Goal: Understand process/instructions: Learn about a topic

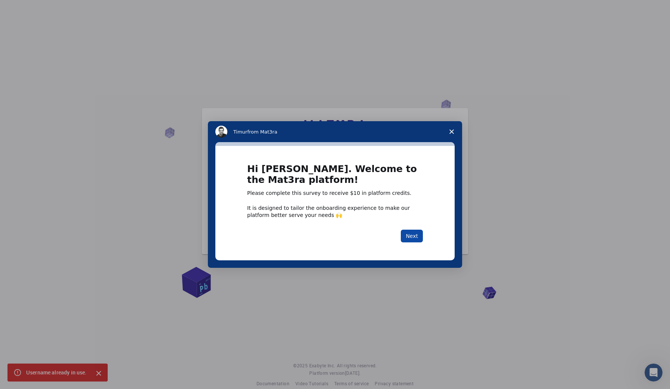
click at [412, 235] on button "Next" at bounding box center [412, 236] width 22 height 13
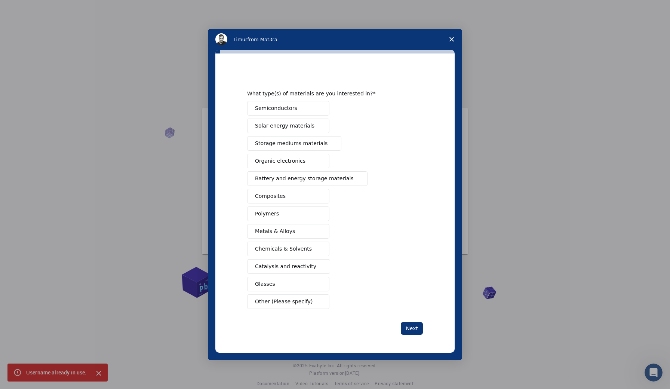
click at [453, 40] on icon "Close survey" at bounding box center [451, 39] width 4 height 4
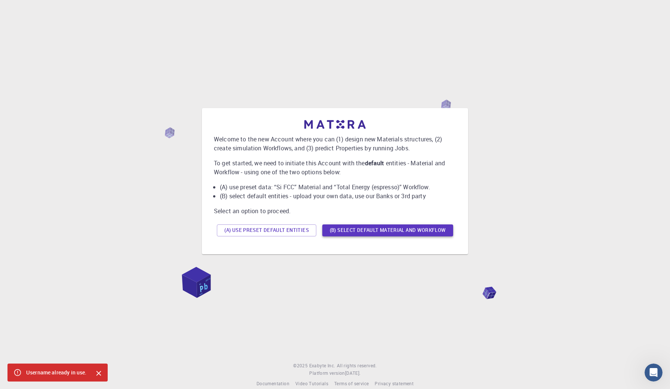
click at [352, 230] on button "(B) Select default material and workflow" at bounding box center [387, 230] width 131 height 12
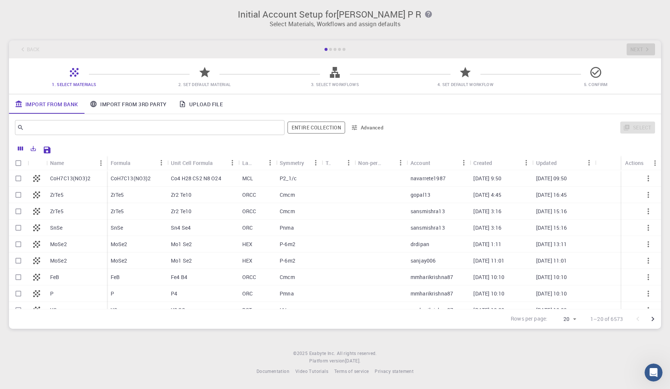
click at [426, 109] on div "Import From Bank Import From 3rd Party Upload File" at bounding box center [335, 103] width 652 height 19
click at [641, 81] on span "5. Confirm" at bounding box center [595, 83] width 124 height 7
click at [241, 130] on input "text" at bounding box center [147, 127] width 246 height 10
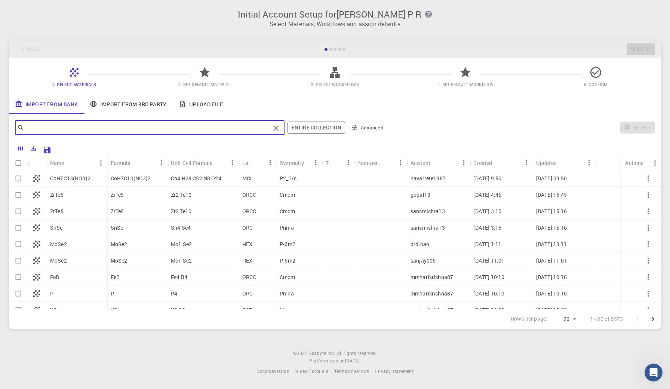
click at [210, 75] on icon at bounding box center [204, 72] width 13 height 13
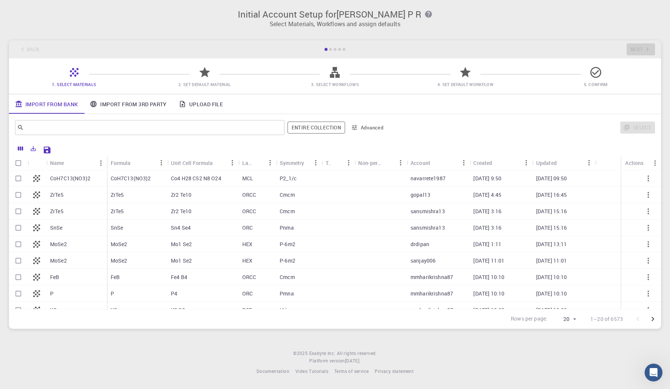
click at [653, 318] on icon "Go to next page" at bounding box center [652, 319] width 3 height 4
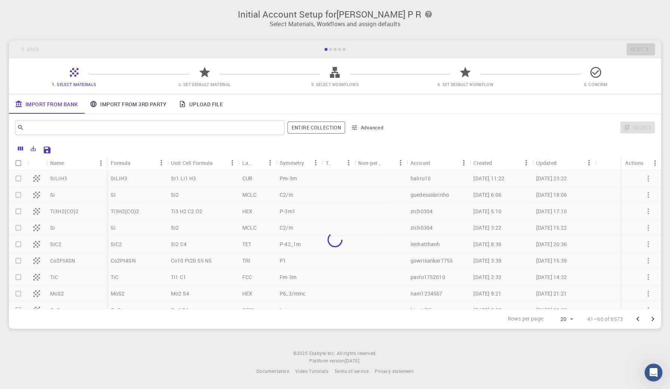
click at [653, 318] on icon "Go to next page" at bounding box center [652, 319] width 3 height 4
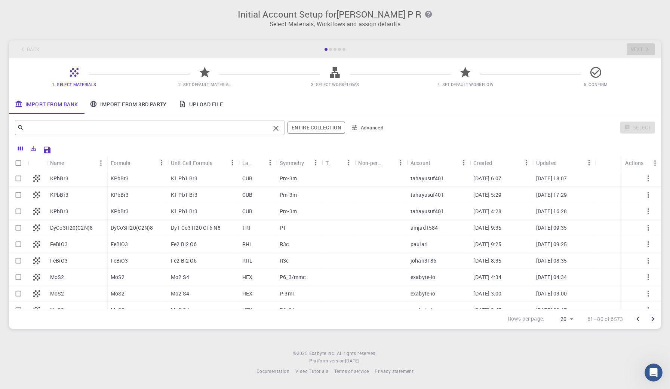
click at [213, 131] on input "text" at bounding box center [147, 127] width 246 height 10
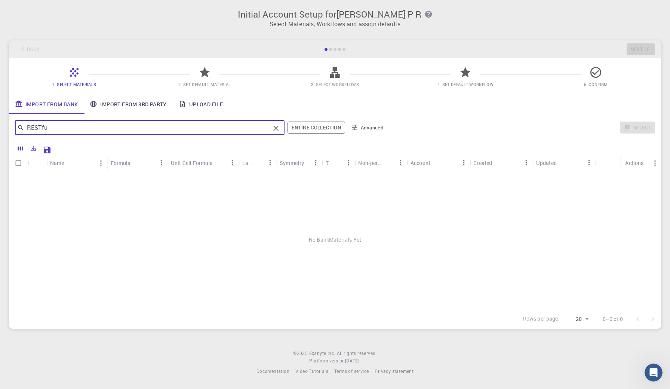
type input "RESTful"
